Goal: Transaction & Acquisition: Purchase product/service

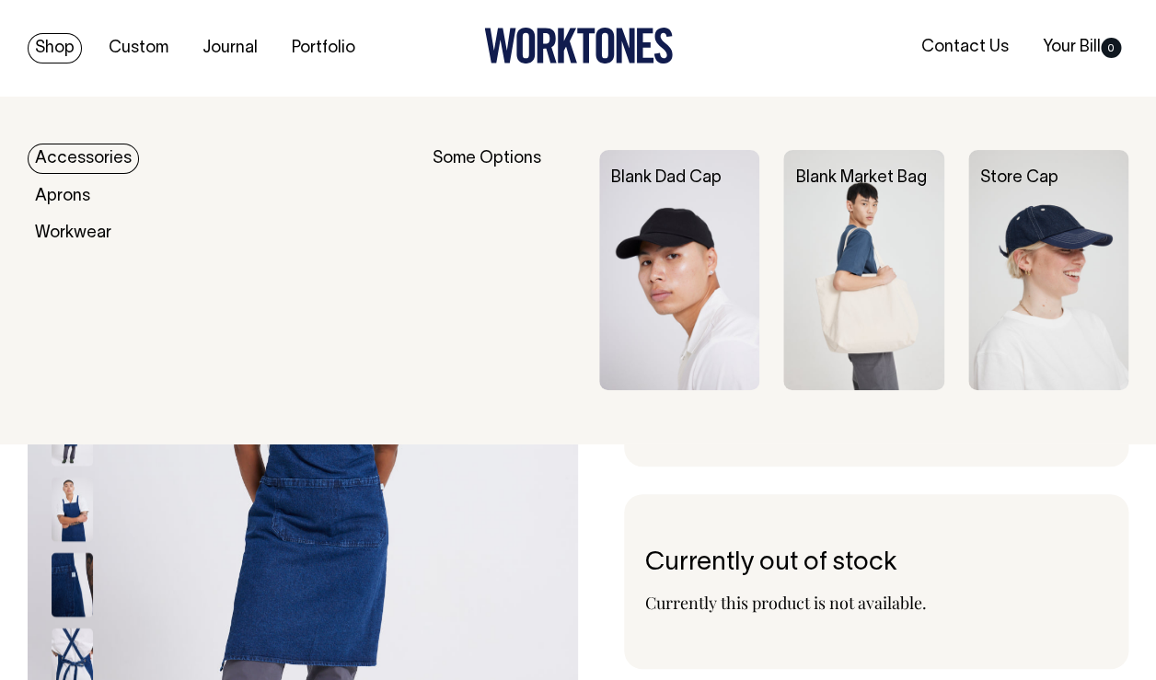
click at [71, 155] on link "Accessories" at bounding box center [83, 159] width 111 height 30
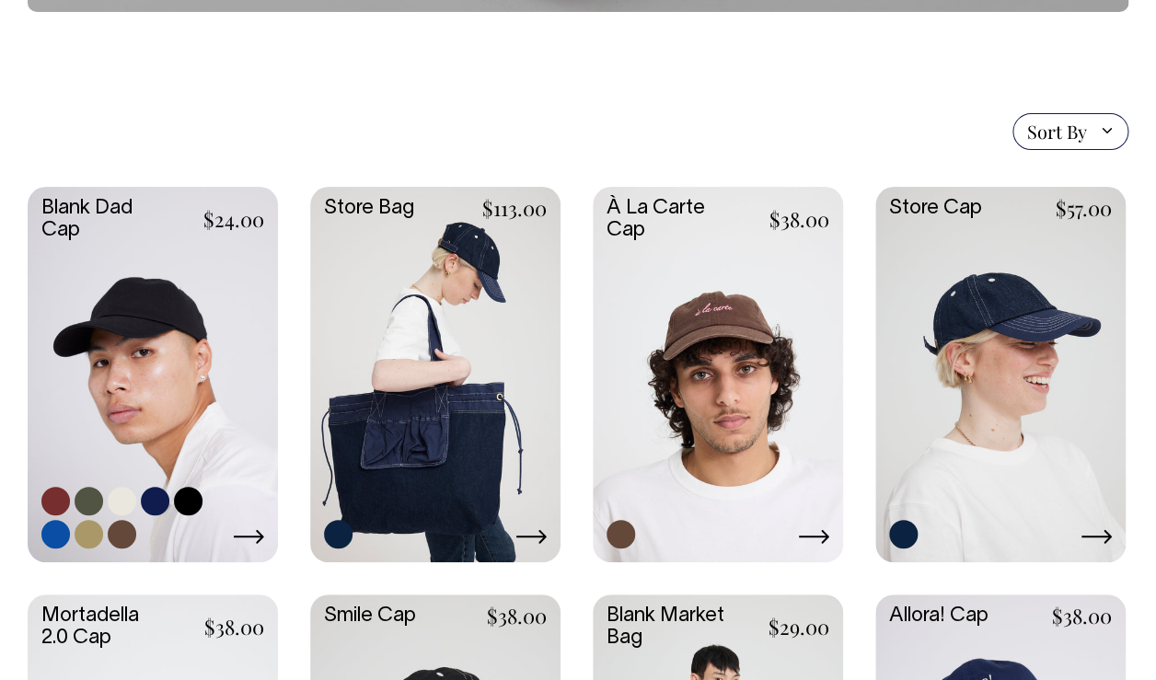
click at [200, 442] on link at bounding box center [153, 373] width 250 height 372
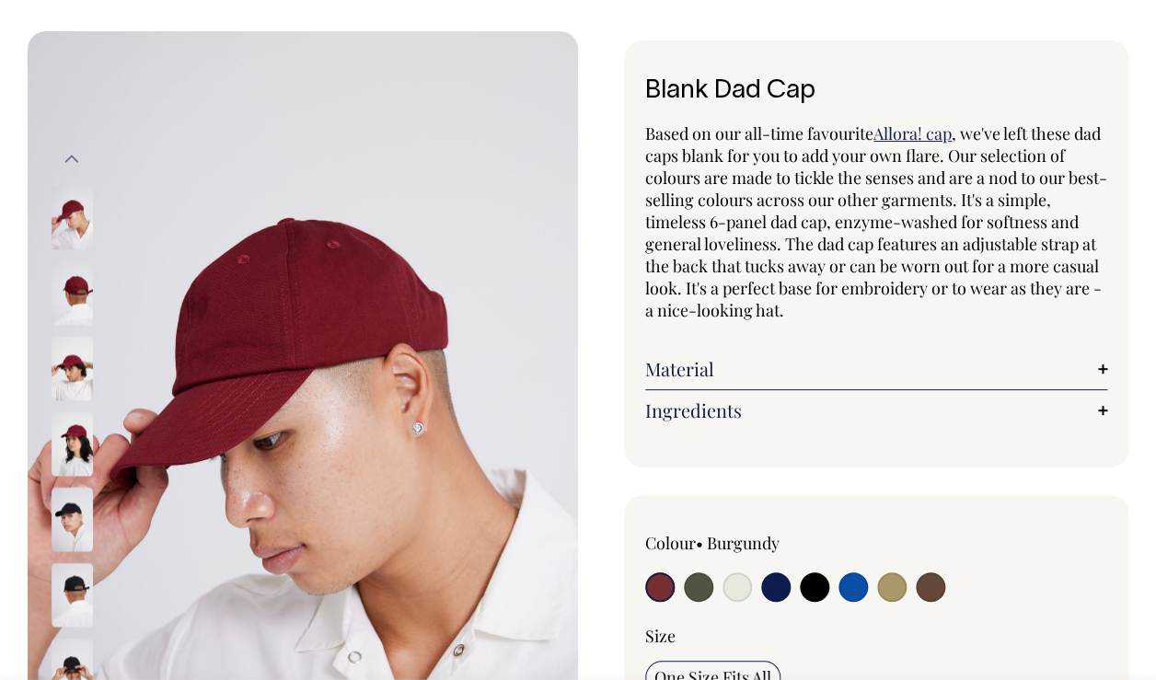
scroll to position [66, 0]
click at [67, 450] on img at bounding box center [72, 442] width 41 height 64
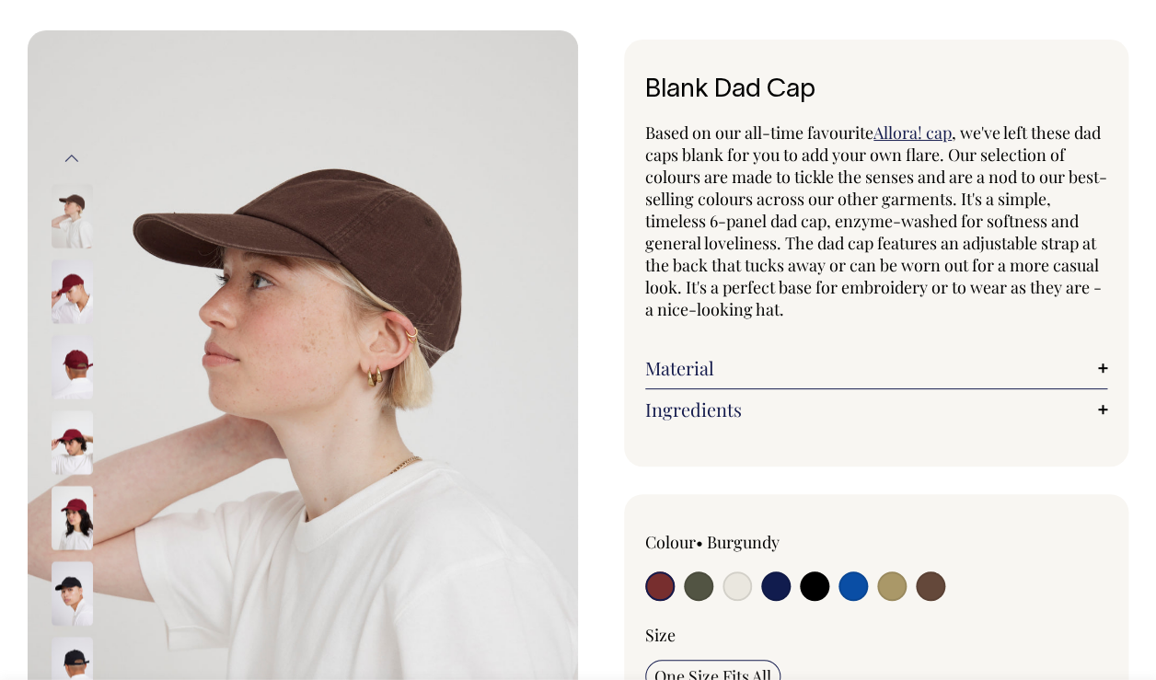
click at [66, 529] on img at bounding box center [72, 518] width 41 height 64
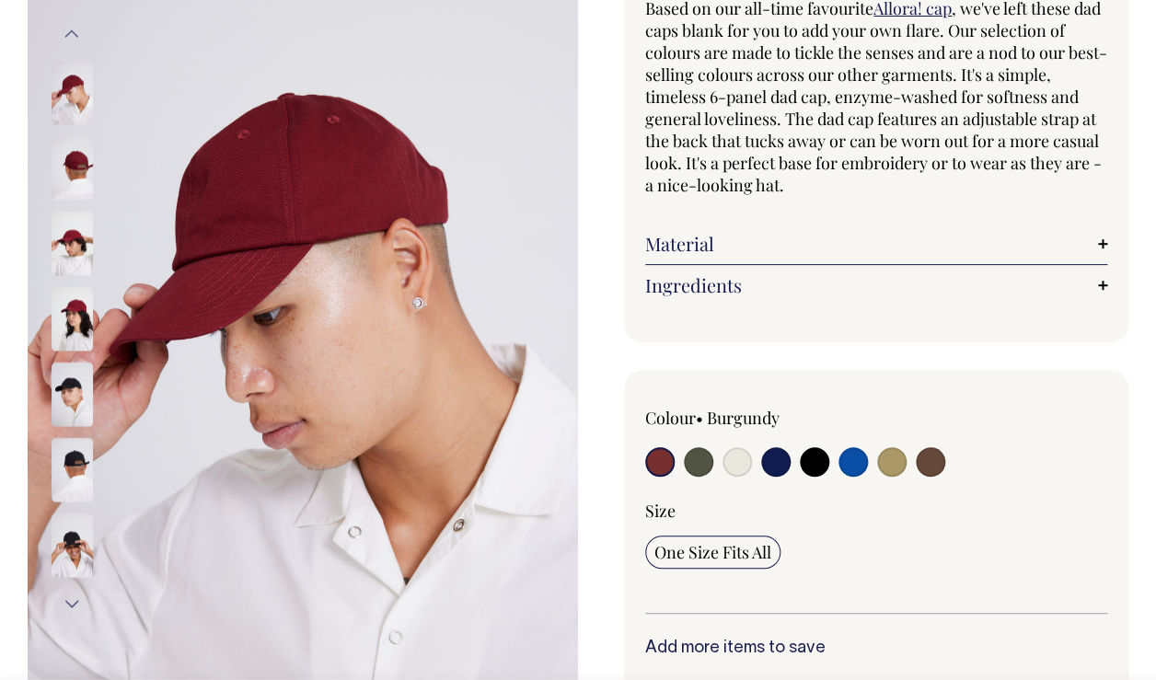
scroll to position [191, 0]
click at [62, 320] on img at bounding box center [72, 318] width 41 height 64
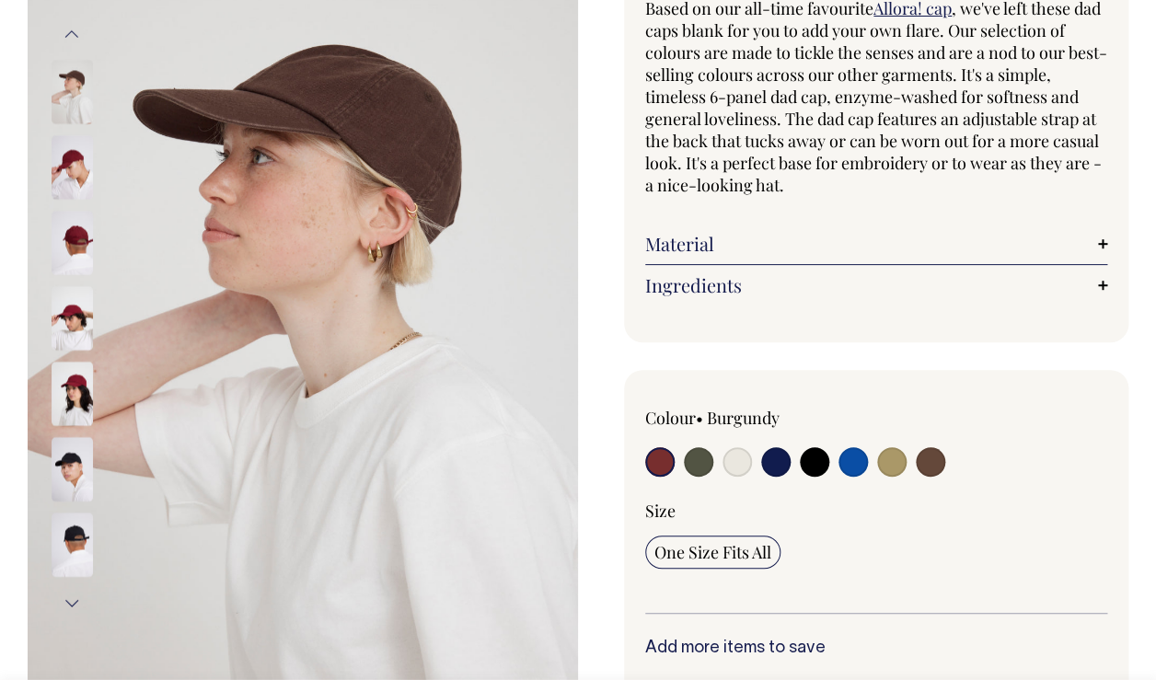
click at [75, 238] on img at bounding box center [72, 243] width 41 height 64
